Goal: Find specific page/section: Find specific page/section

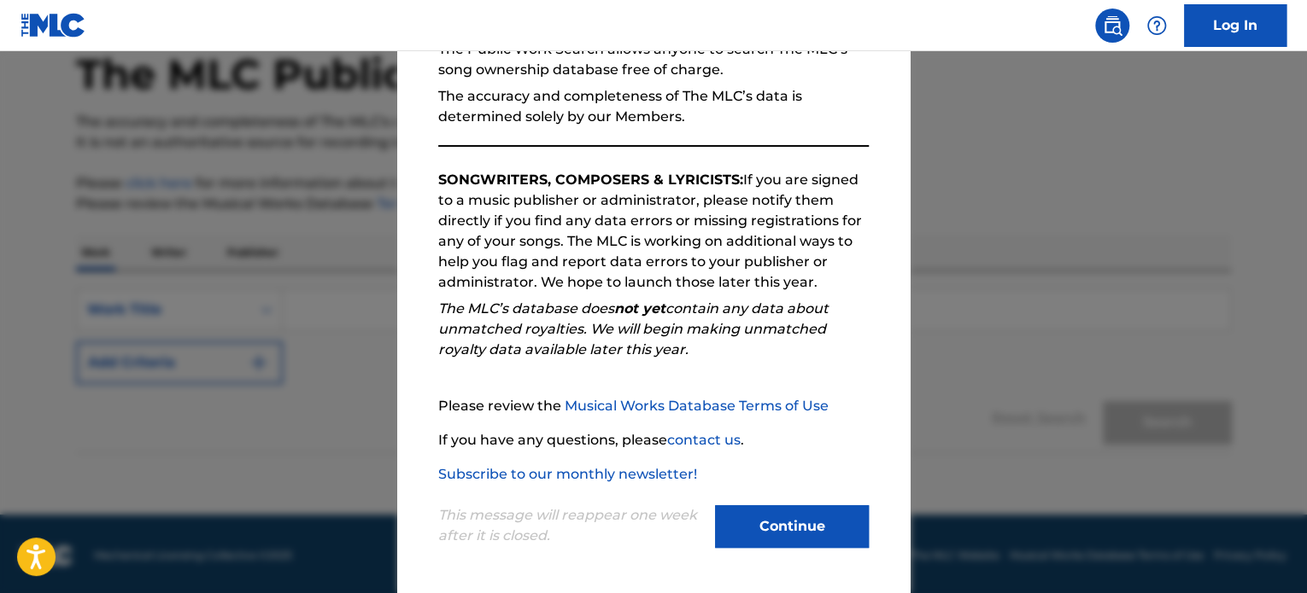
scroll to position [94, 0]
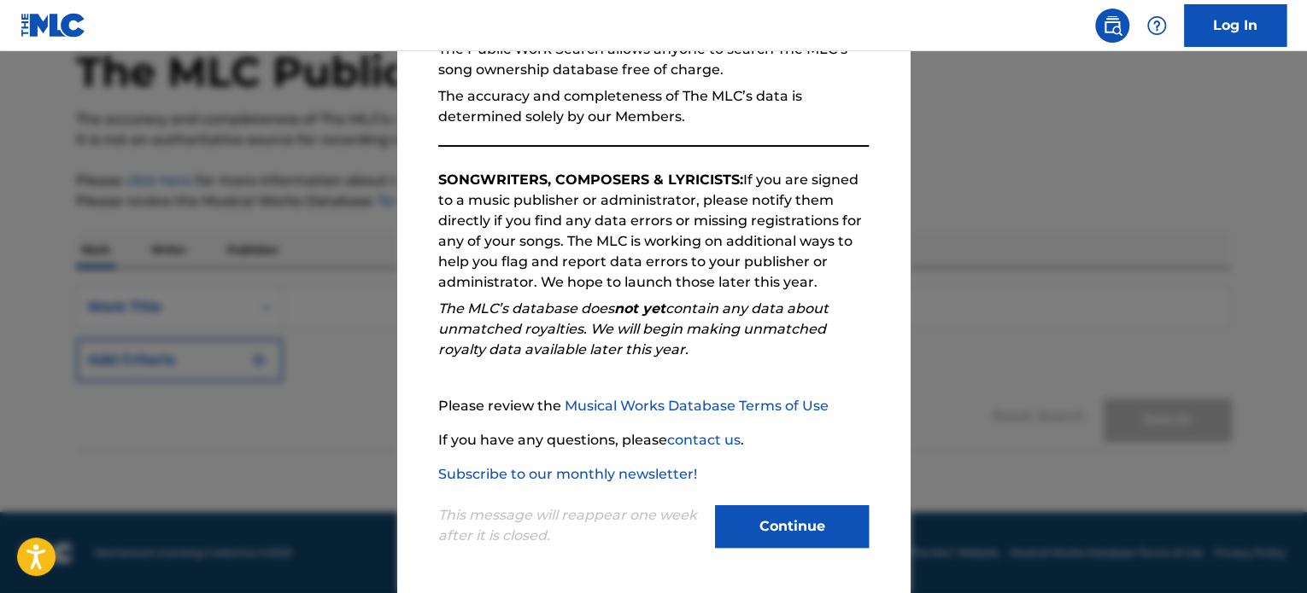
click at [745, 517] on button "Continue" at bounding box center [792, 527] width 154 height 43
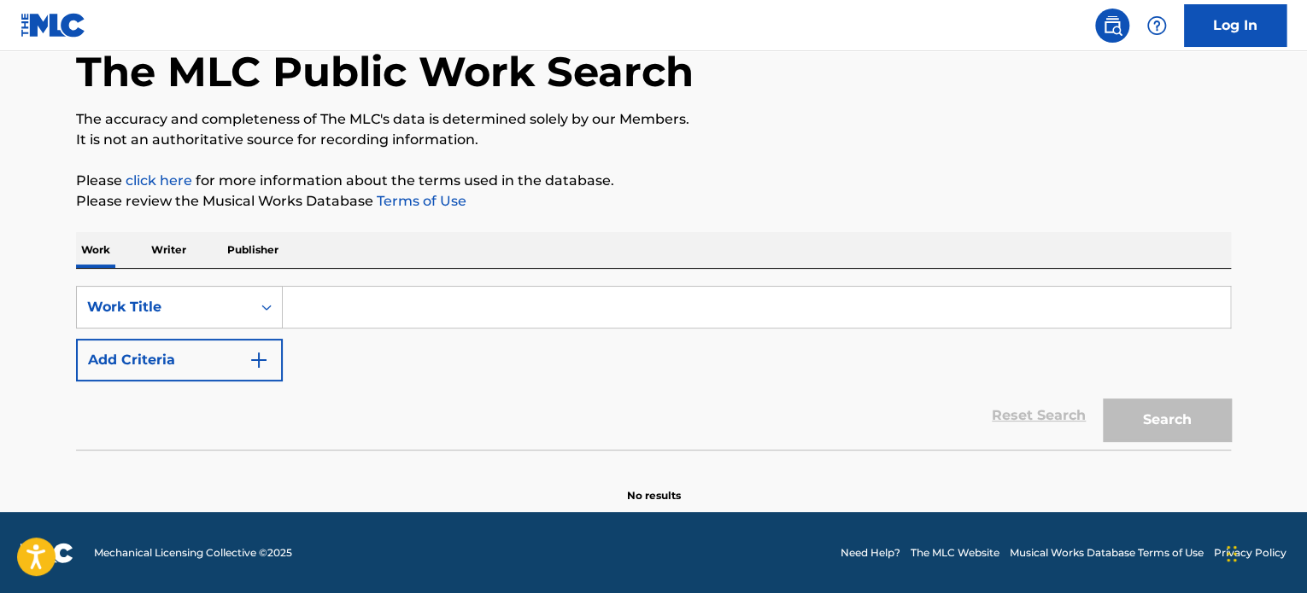
click at [214, 246] on div "Work Writer Publisher" at bounding box center [653, 250] width 1155 height 36
click at [257, 246] on p "Publisher" at bounding box center [252, 250] width 61 height 36
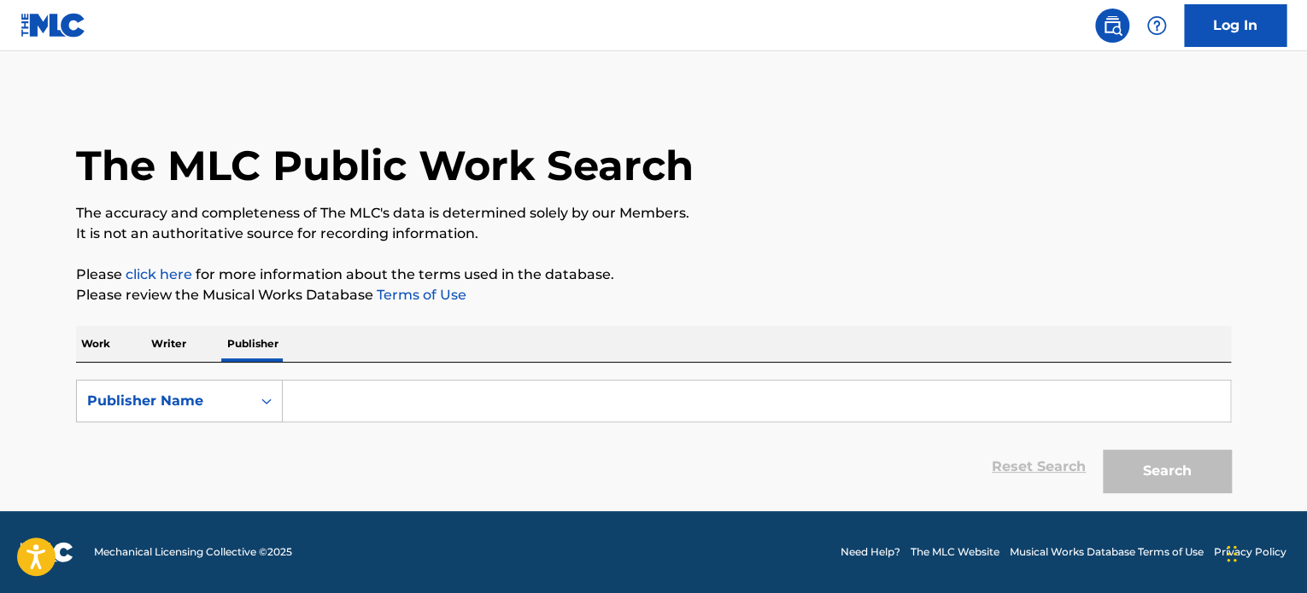
click at [370, 412] on input "Search Form" at bounding box center [756, 401] width 947 height 41
paste input "Gyro Production Ltd"
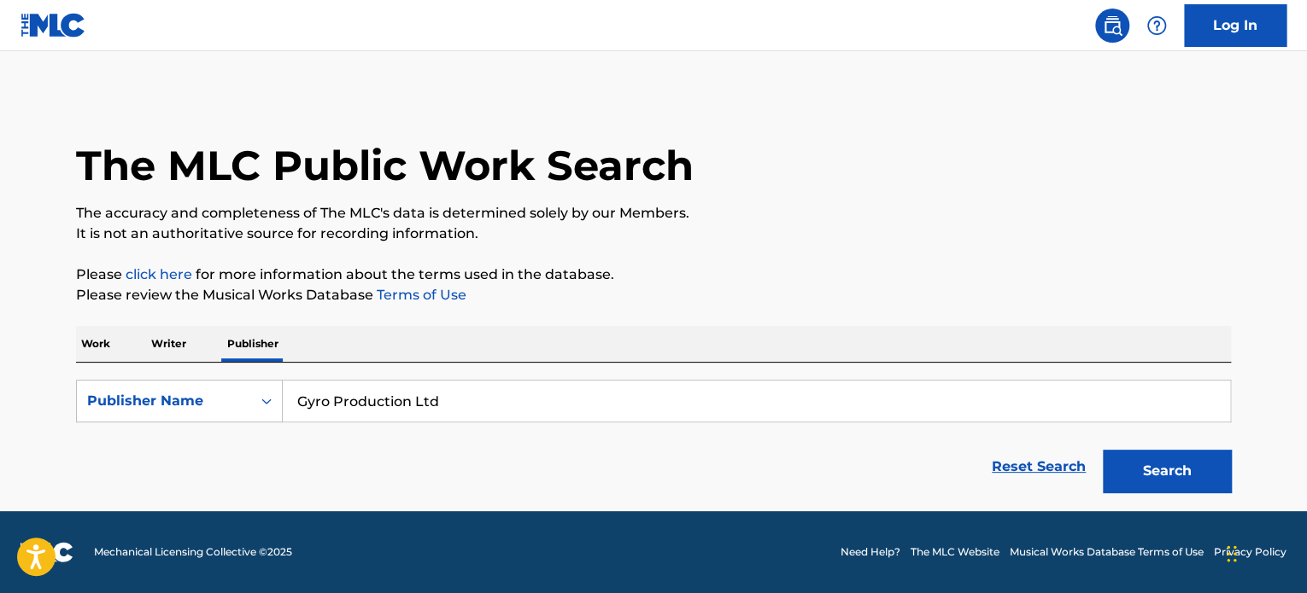
type input "Gyro Production Ltd"
drag, startPoint x: 1192, startPoint y: 500, endPoint x: 1185, endPoint y: 494, distance: 9.7
click at [1188, 495] on div "Search" at bounding box center [1162, 467] width 137 height 68
click at [1181, 493] on div "Search" at bounding box center [1162, 467] width 137 height 68
click at [1190, 485] on button "Search" at bounding box center [1166, 471] width 128 height 43
